Goal: Book appointment/travel/reservation

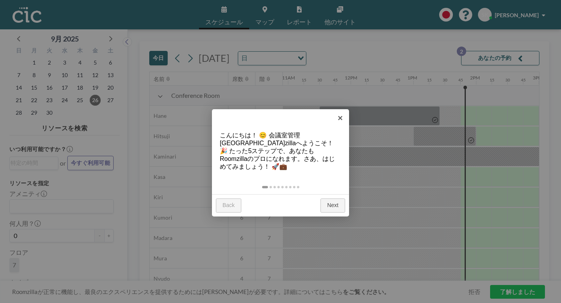
scroll to position [0, 687]
click at [331, 199] on link "Next" at bounding box center [332, 206] width 25 height 14
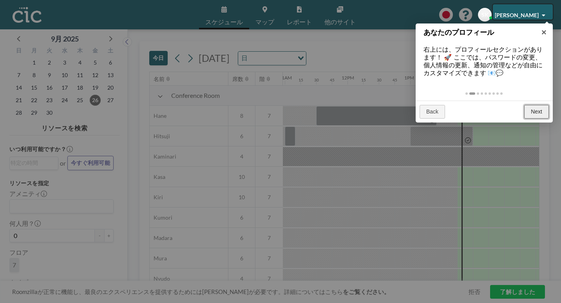
click at [537, 105] on link "Next" at bounding box center [536, 112] width 25 height 14
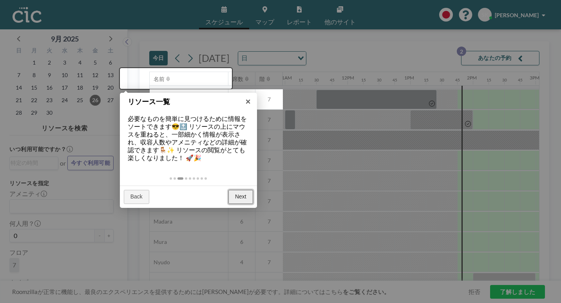
click at [244, 190] on link "Next" at bounding box center [240, 197] width 25 height 14
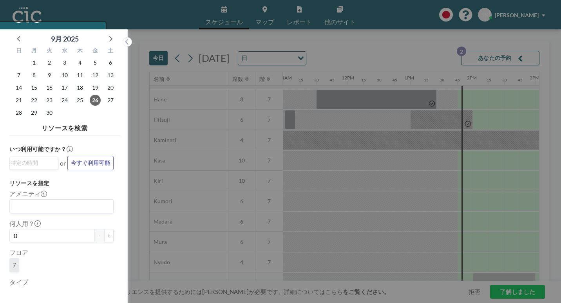
scroll to position [2, 0]
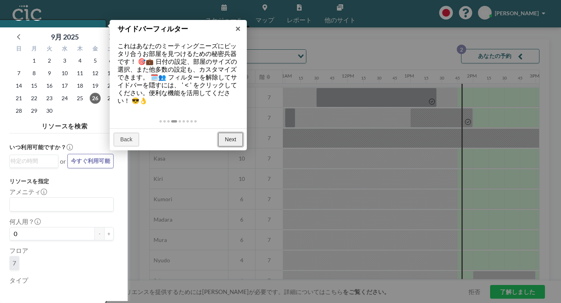
click at [231, 133] on link "Next" at bounding box center [230, 140] width 25 height 14
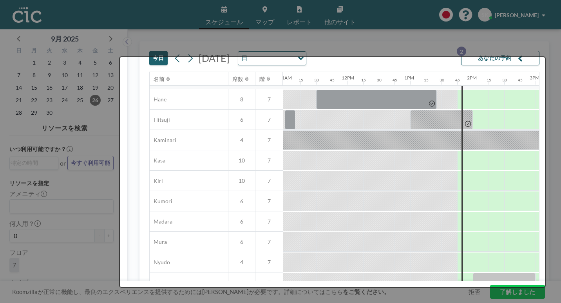
scroll to position [0, 0]
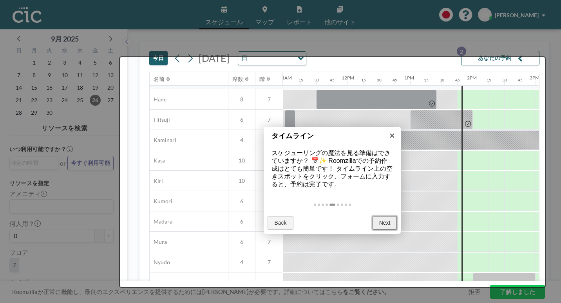
click at [382, 216] on link "Next" at bounding box center [384, 223] width 25 height 14
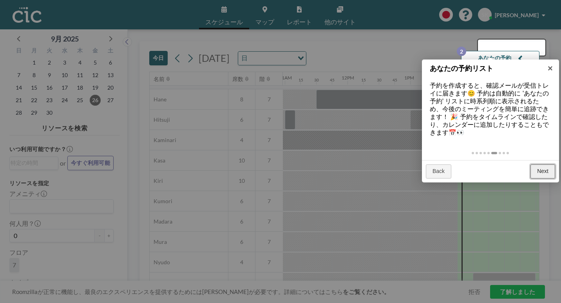
click at [542, 164] on link "Next" at bounding box center [542, 171] width 25 height 14
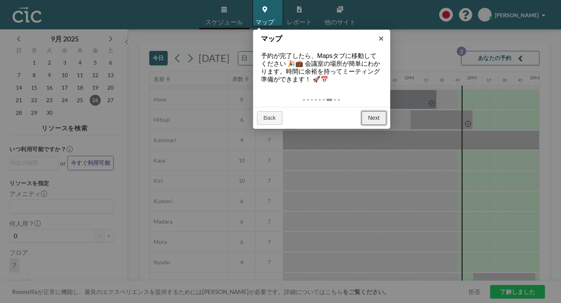
click at [372, 111] on link "Next" at bounding box center [373, 118] width 25 height 14
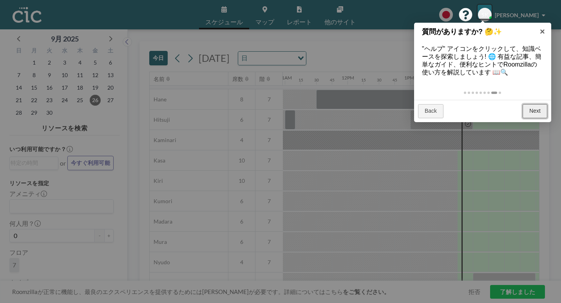
click at [534, 104] on link "Next" at bounding box center [534, 111] width 25 height 14
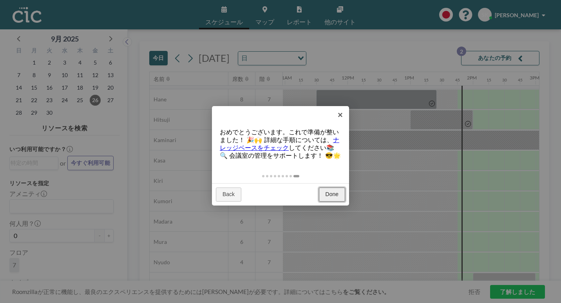
click at [332, 188] on link "Done" at bounding box center [332, 195] width 26 height 14
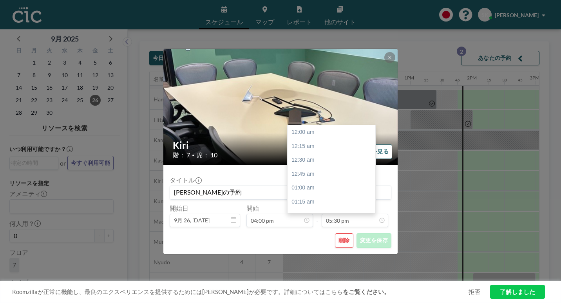
scroll to position [875, 0]
click at [334, 254] on div "06:00 pm" at bounding box center [333, 261] width 92 height 14
type input "06:00 pm"
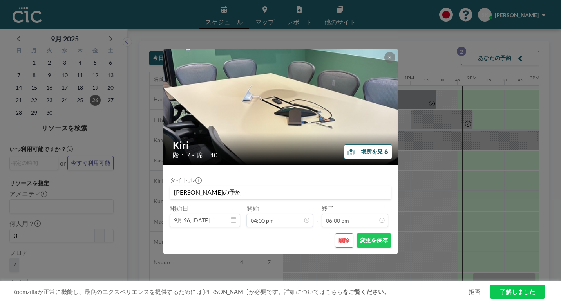
scroll to position [900, 0]
click at [356, 233] on button "変更を保存" at bounding box center [373, 240] width 35 height 14
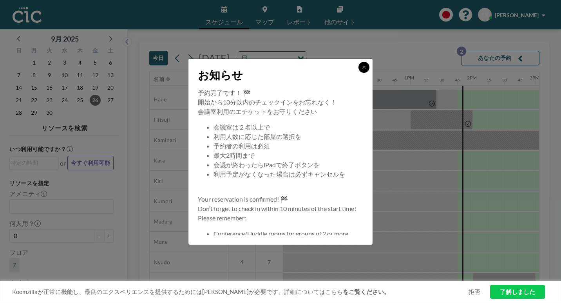
click at [361, 70] on icon at bounding box center [363, 67] width 5 height 5
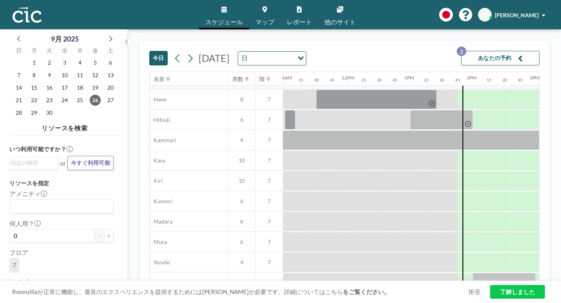
click at [20, 14] on img at bounding box center [27, 15] width 29 height 16
click at [499, 53] on button "あなたの予約 2" at bounding box center [500, 58] width 78 height 14
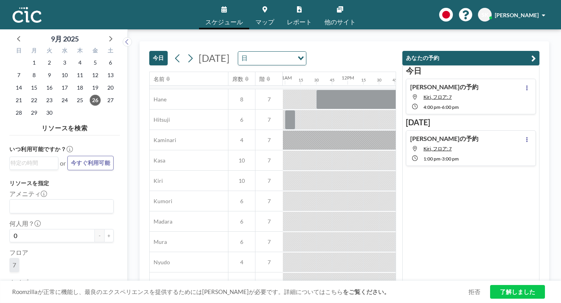
click at [382, 48] on div "[DATE] [DATE] 日 Loading..." at bounding box center [272, 57] width 247 height 30
click at [385, 47] on div "[DATE] [DATE] 日 Loading..." at bounding box center [272, 57] width 247 height 30
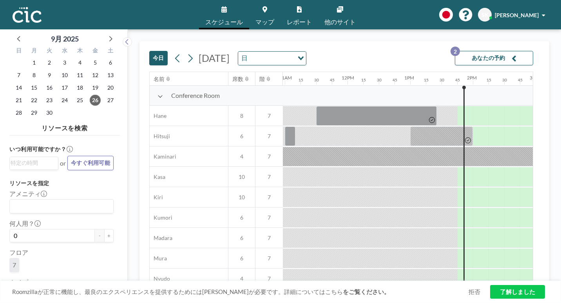
scroll to position [0, 687]
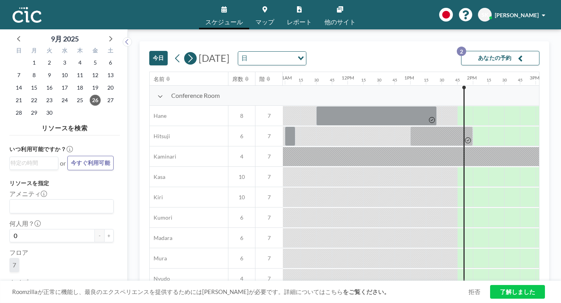
click at [184, 52] on button at bounding box center [190, 58] width 13 height 13
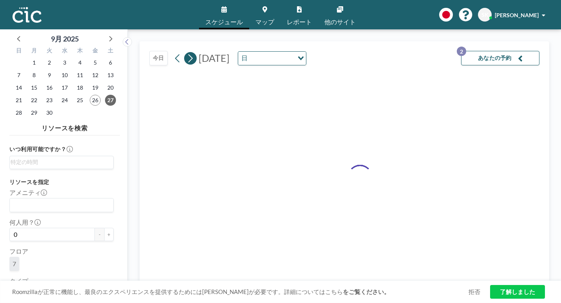
click at [184, 52] on button at bounding box center [190, 58] width 13 height 13
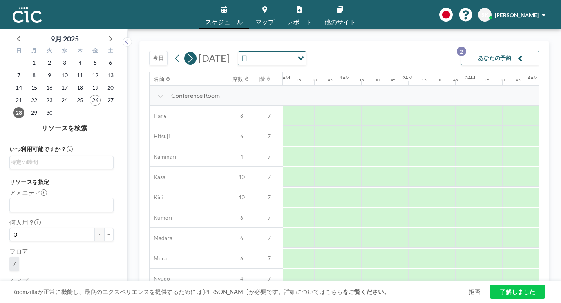
click at [184, 52] on button at bounding box center [190, 58] width 13 height 13
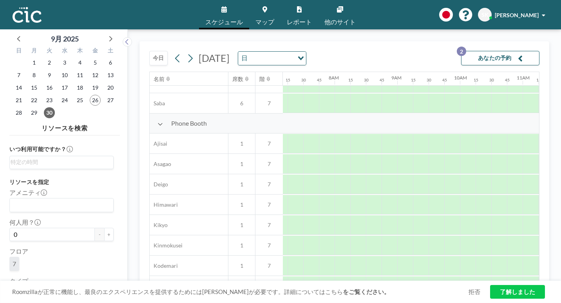
scroll to position [196, 452]
drag, startPoint x: 443, startPoint y: 214, endPoint x: 512, endPoint y: 212, distance: 68.9
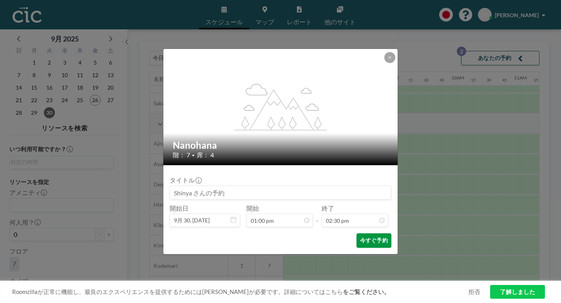
click at [366, 233] on button "今すぐ予約" at bounding box center [373, 240] width 35 height 14
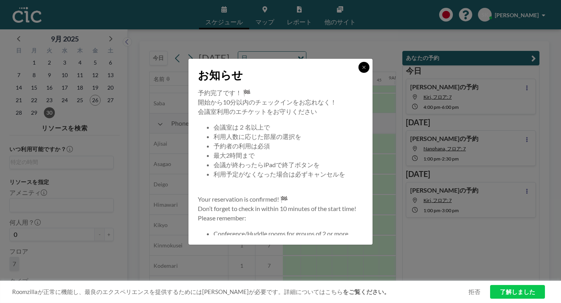
click at [358, 73] on button at bounding box center [363, 67] width 11 height 11
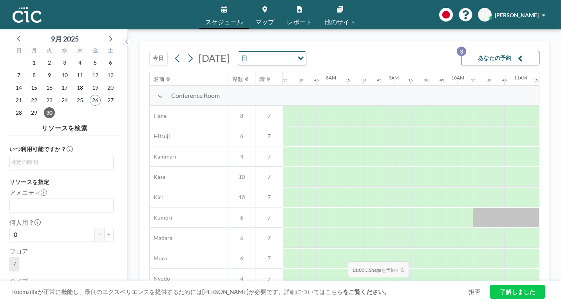
scroll to position [0, 452]
